Goal: Task Accomplishment & Management: Manage account settings

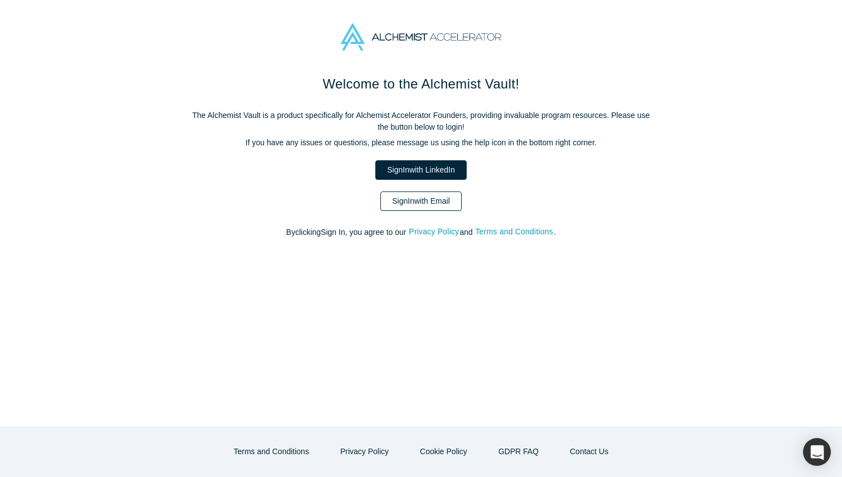
click at [435, 209] on link "Sign In with Email" at bounding box center [420, 201] width 81 height 19
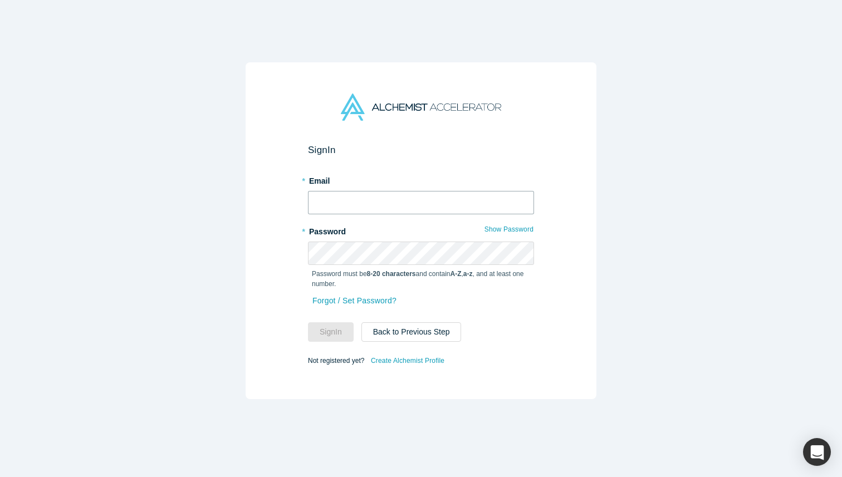
click at [435, 209] on input "text" at bounding box center [421, 202] width 226 height 23
type input "[EMAIL_ADDRESS][DOMAIN_NAME]"
click at [341, 335] on button "Sign In" at bounding box center [331, 331] width 46 height 19
